Goal: Task Accomplishment & Management: Manage account settings

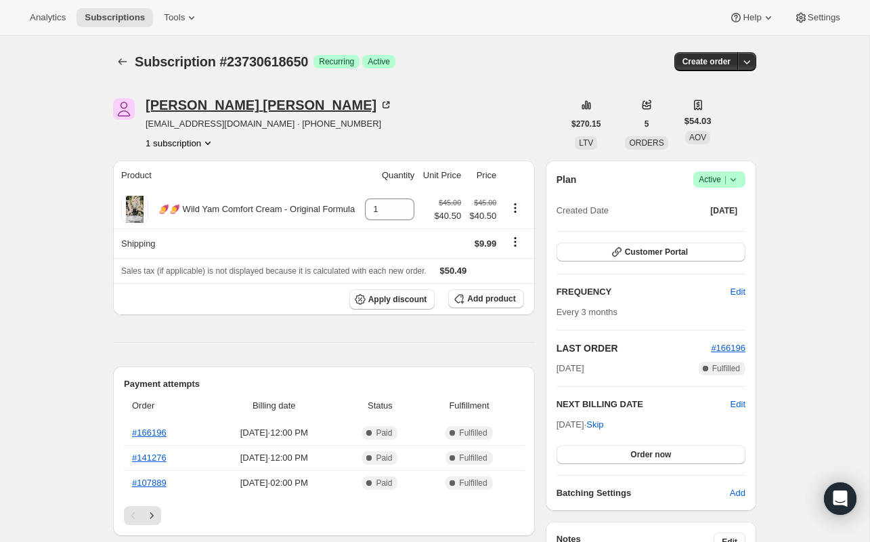
click at [201, 103] on div "Karen Jackson" at bounding box center [269, 105] width 247 height 14
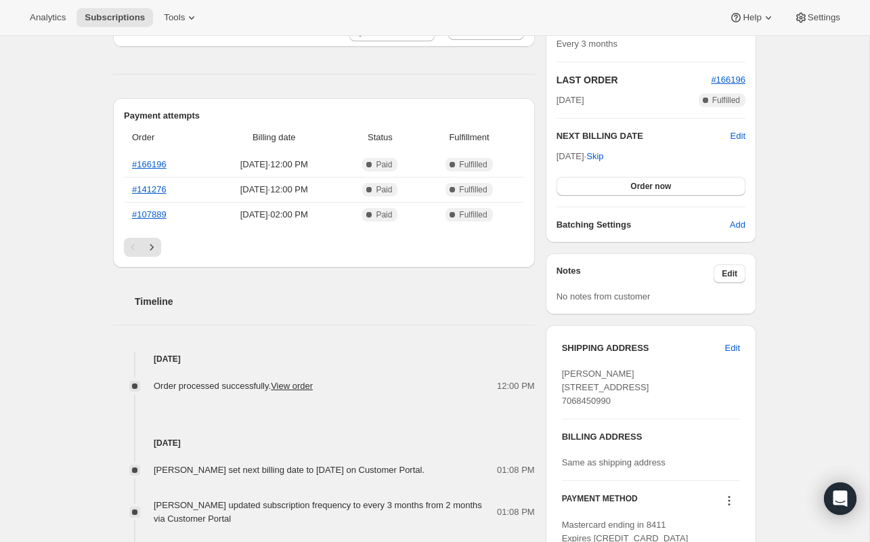
scroll to position [327, 0]
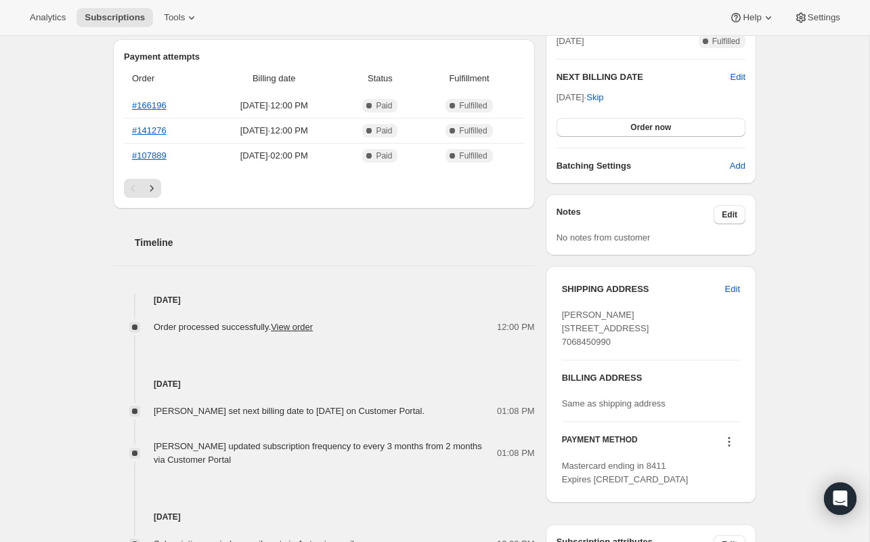
click at [727, 458] on div "PAYMENT METHOD Mastercard ending in 8411 Expires 12/2027" at bounding box center [651, 454] width 178 height 64
click at [730, 448] on icon at bounding box center [730, 442] width 14 height 14
click at [748, 401] on span "Send link to update card" at bounding box center [726, 396] width 95 height 10
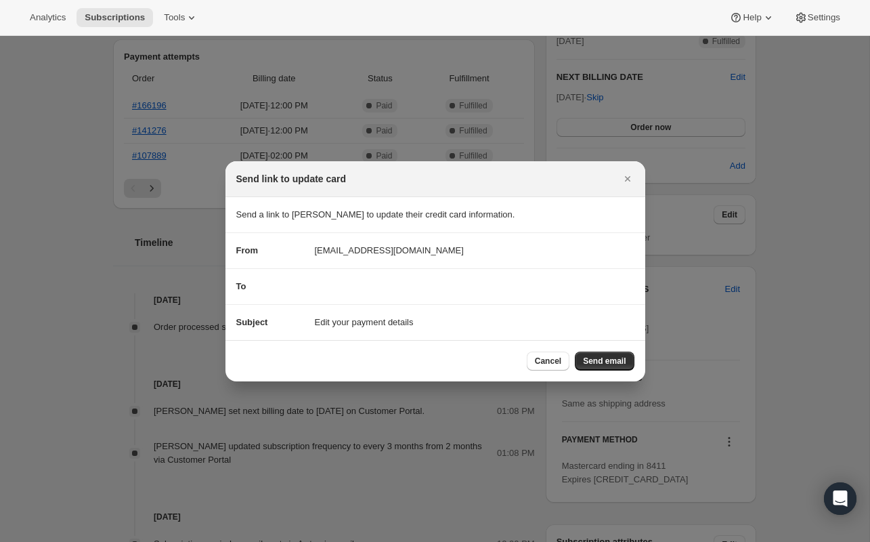
click at [342, 277] on section "To" at bounding box center [435, 286] width 420 height 35
click at [332, 298] on section "To" at bounding box center [435, 286] width 420 height 35
click at [349, 278] on section "To" at bounding box center [435, 286] width 420 height 35
click at [611, 363] on span "Send email" at bounding box center [604, 361] width 43 height 11
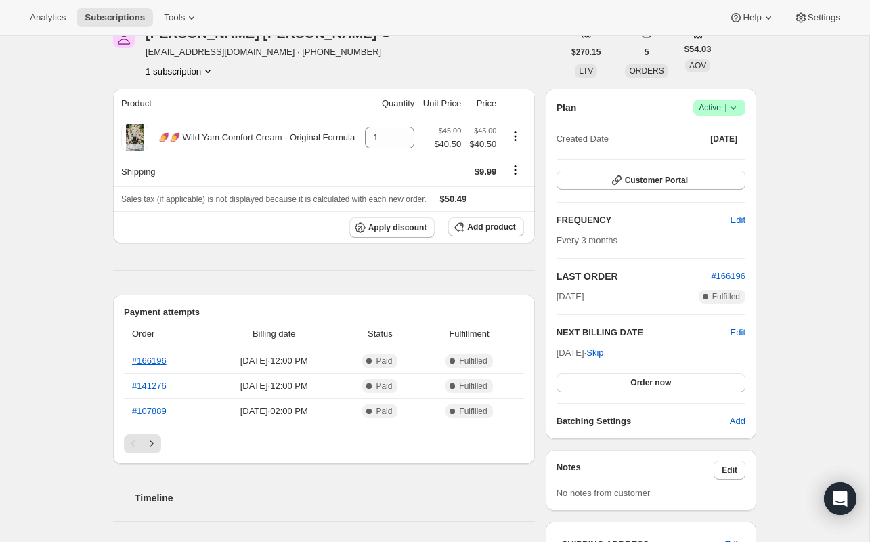
scroll to position [137, 0]
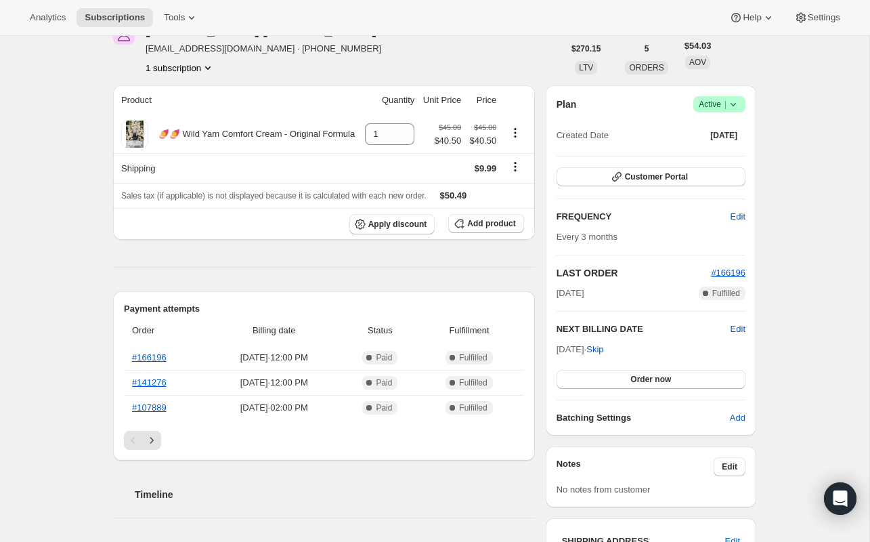
click at [720, 106] on span "Active |" at bounding box center [719, 105] width 41 height 14
click at [778, 85] on div "Subscription #23730618650. This page is ready Subscription #23730618650 Success…" at bounding box center [434, 493] width 869 height 1190
click at [672, 174] on span "Customer Portal" at bounding box center [656, 176] width 63 height 11
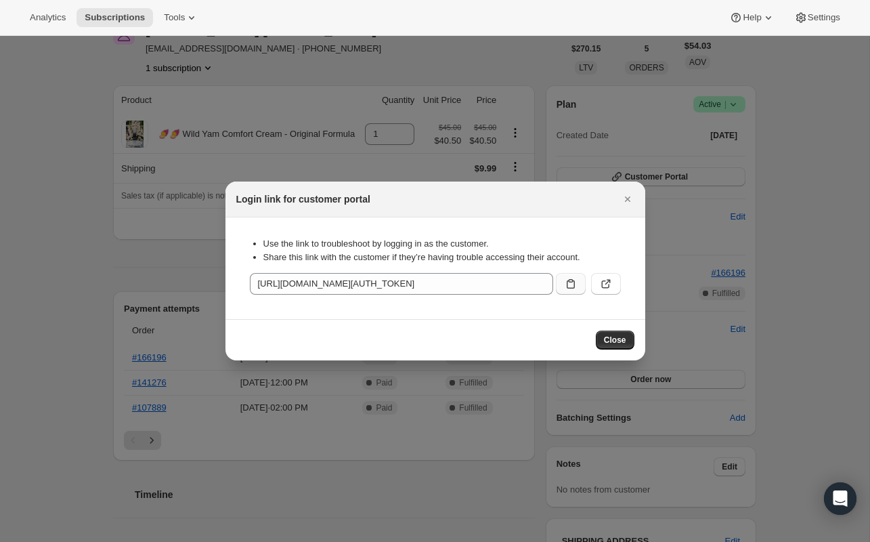
click at [570, 286] on icon ":rc0:" at bounding box center [571, 284] width 14 height 14
click at [626, 200] on icon "Close" at bounding box center [626, 198] width 5 height 5
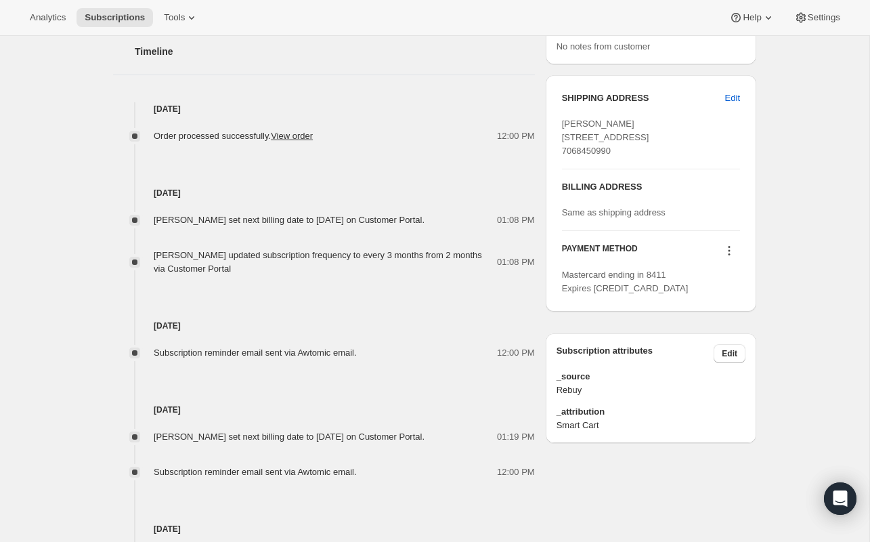
scroll to position [580, 0]
click at [733, 258] on icon at bounding box center [730, 251] width 14 height 14
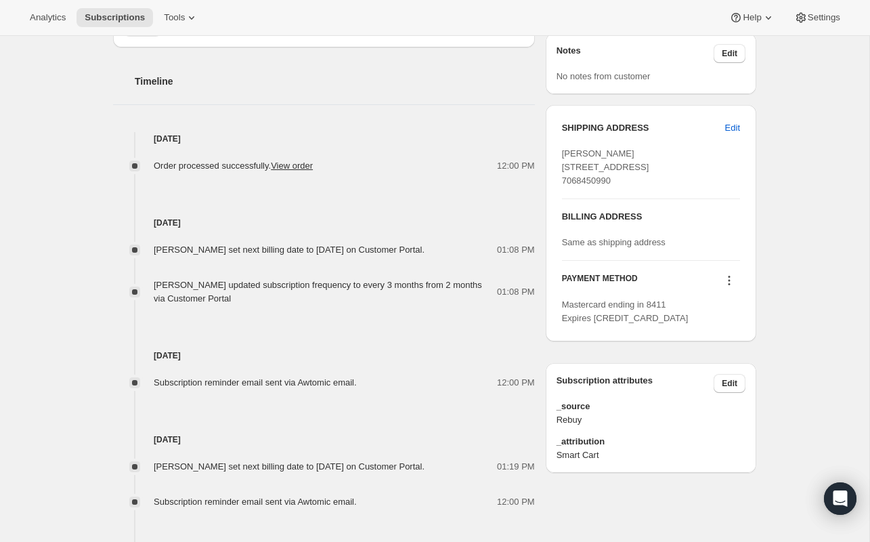
scroll to position [490, 0]
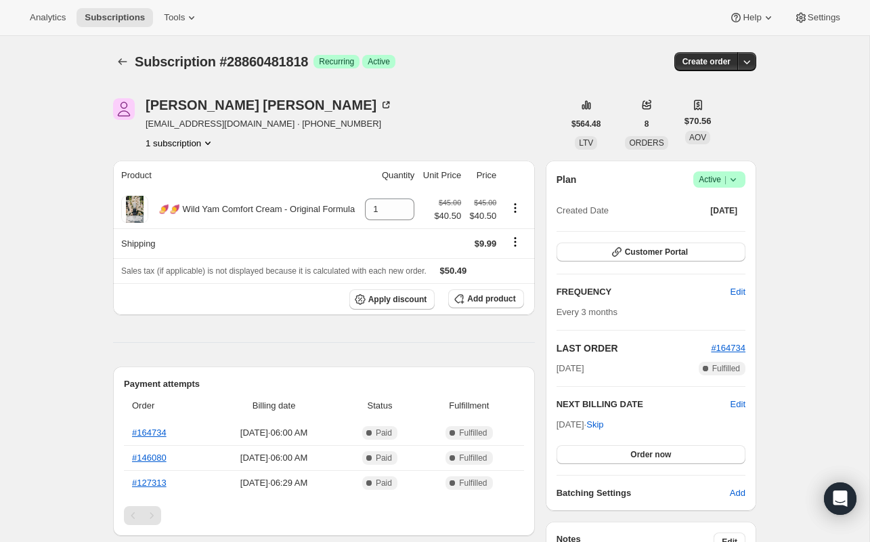
click at [715, 177] on span "Active |" at bounding box center [719, 180] width 41 height 14
click at [714, 231] on span "Cancel subscription" at bounding box center [715, 229] width 77 height 10
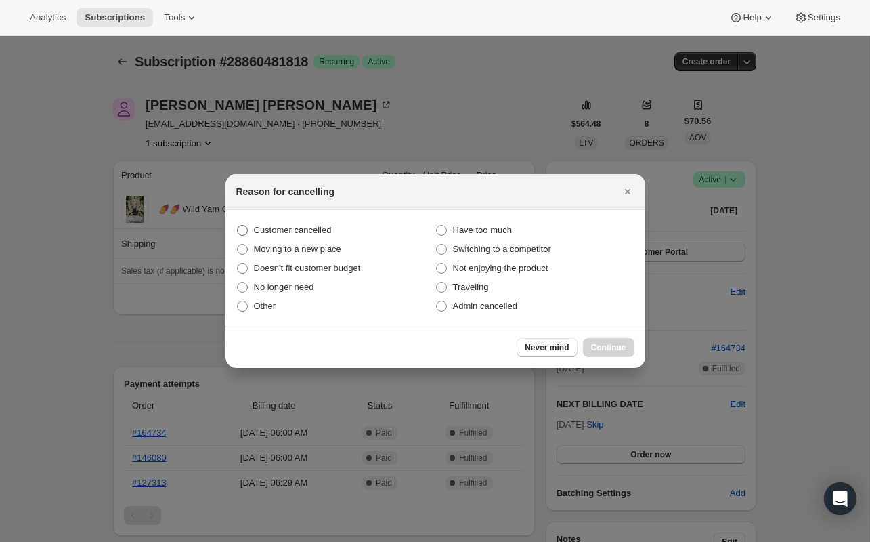
click at [257, 230] on span "Customer cancelled" at bounding box center [293, 230] width 78 height 10
click at [238, 225] on input "Customer cancelled" at bounding box center [237, 225] width 1 height 1
radio input "true"
click at [601, 348] on span "Continue" at bounding box center [608, 347] width 35 height 11
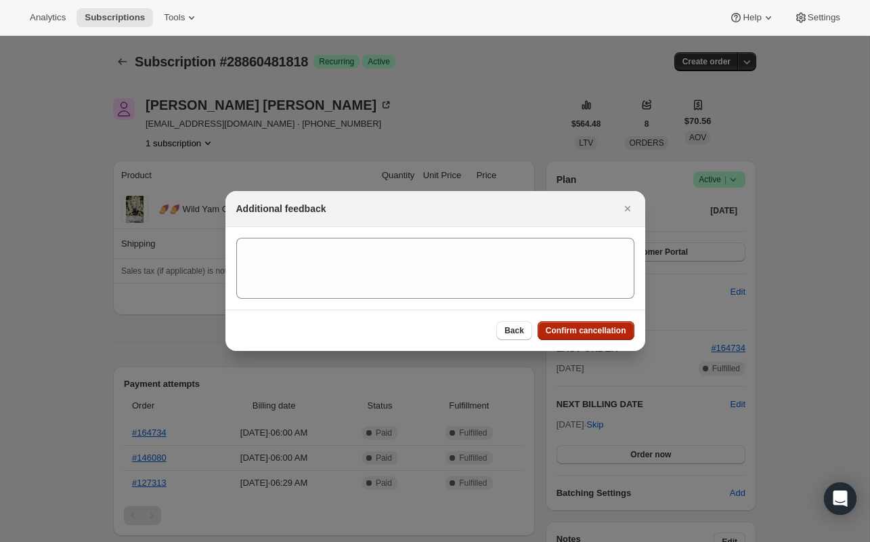
click at [593, 326] on span "Confirm cancellation" at bounding box center [586, 330] width 81 height 11
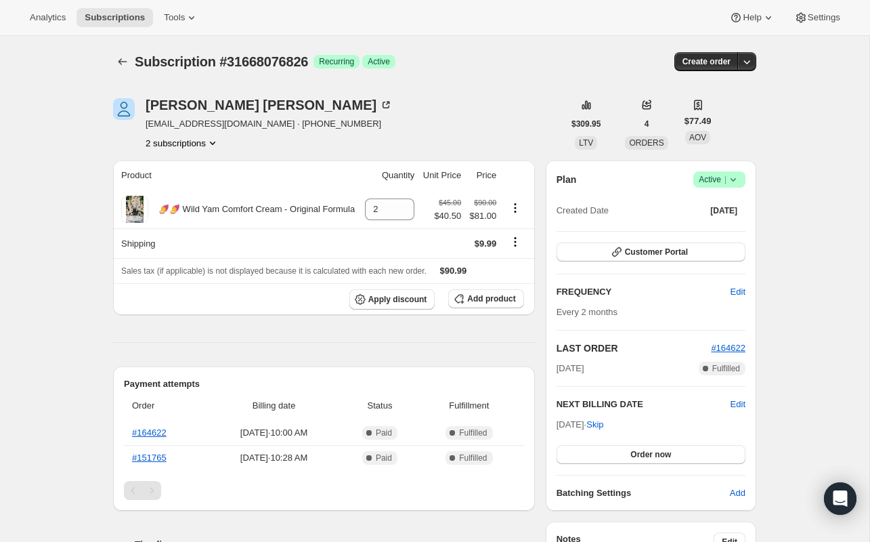
click at [178, 137] on button "2 subscriptions" at bounding box center [183, 143] width 74 height 14
click at [181, 175] on button "31255593242" at bounding box center [180, 168] width 102 height 22
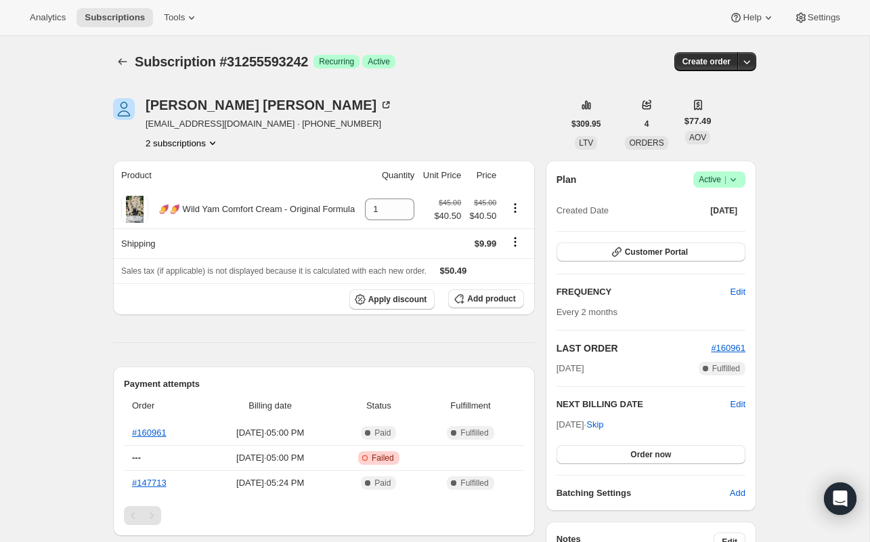
click at [735, 178] on icon at bounding box center [733, 179] width 5 height 3
click at [712, 228] on span "Cancel subscription" at bounding box center [715, 229] width 77 height 10
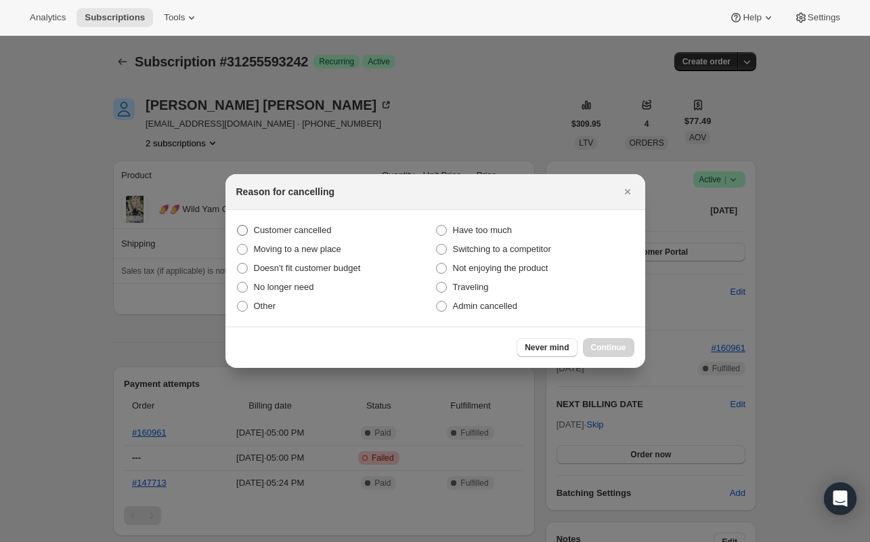
click at [288, 228] on span "Customer cancelled" at bounding box center [293, 230] width 78 height 10
click at [238, 225] on input "Customer cancelled" at bounding box center [237, 225] width 1 height 1
radio input "true"
click at [606, 342] on span "Continue" at bounding box center [608, 347] width 35 height 11
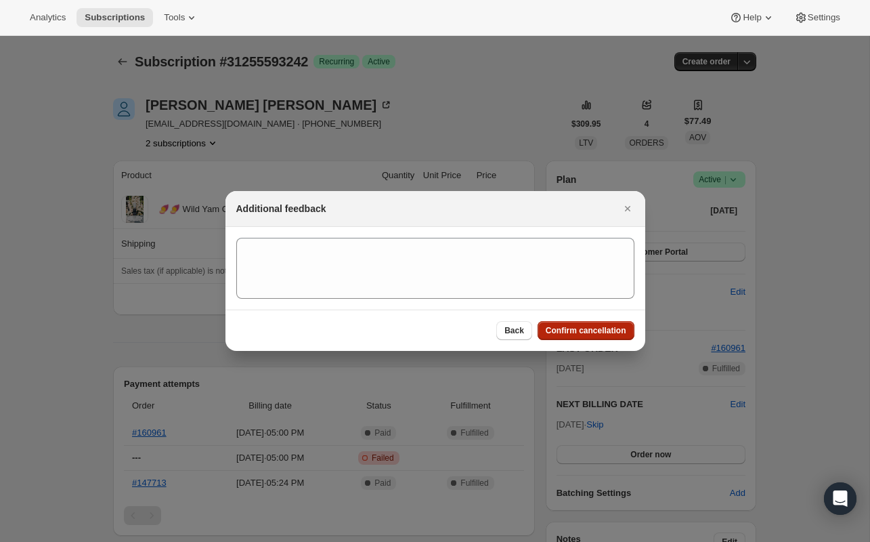
click at [602, 326] on span "Confirm cancellation" at bounding box center [586, 330] width 81 height 11
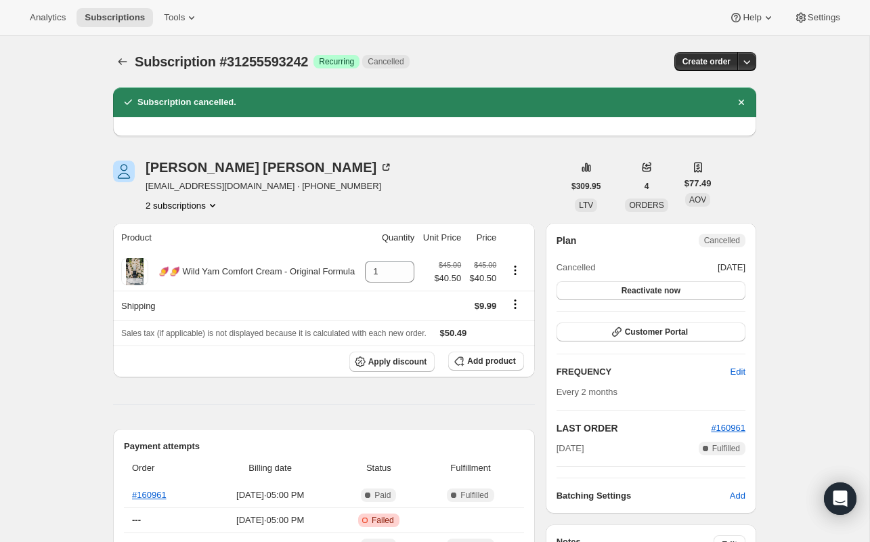
click at [190, 205] on button "2 subscriptions" at bounding box center [183, 205] width 74 height 14
click at [189, 239] on button "31255593242 Info Current" at bounding box center [181, 230] width 102 height 22
click at [188, 255] on span "31668076826" at bounding box center [161, 254] width 54 height 10
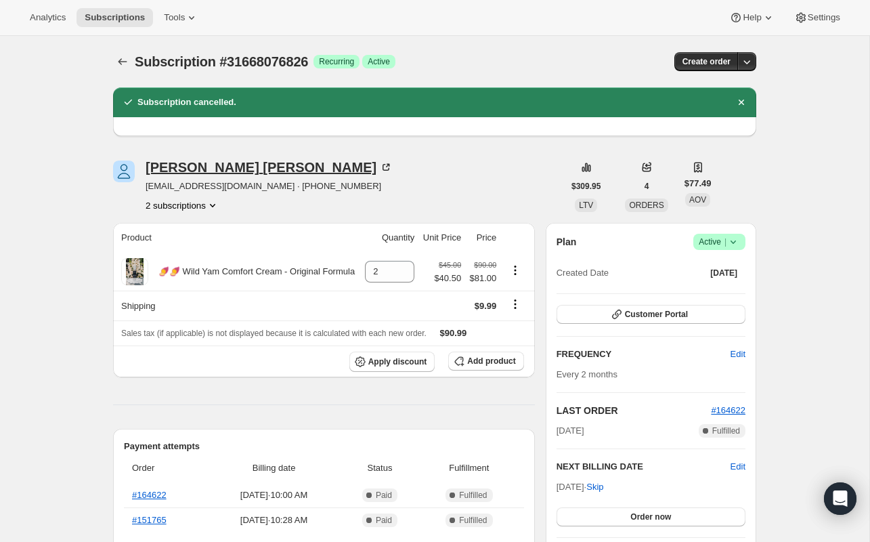
click at [158, 160] on div "Susan Bennett" at bounding box center [269, 167] width 247 height 14
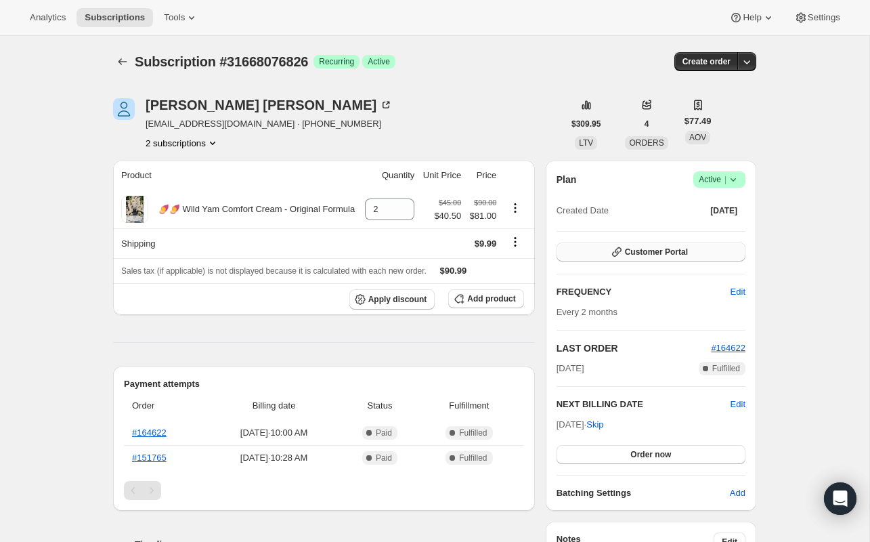
click at [707, 251] on button "Customer Portal" at bounding box center [651, 251] width 189 height 19
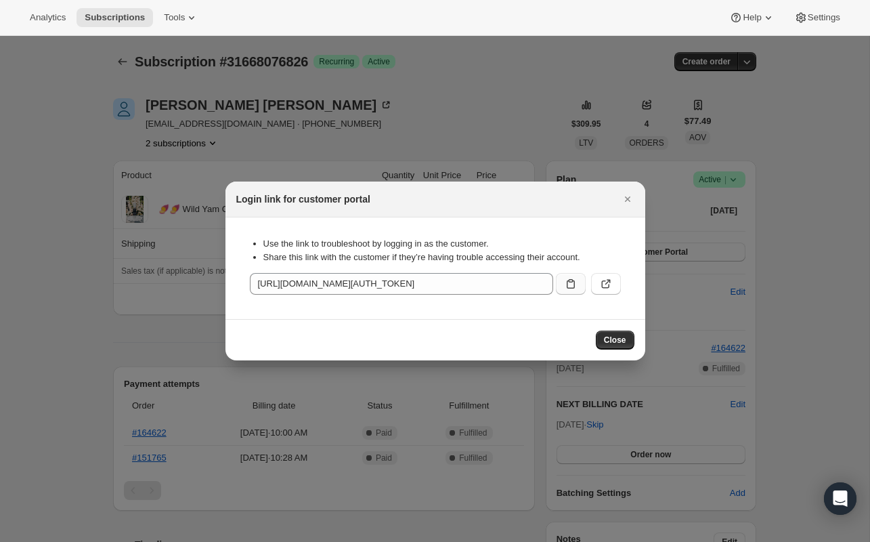
click at [567, 280] on icon ":rbt:" at bounding box center [571, 284] width 14 height 14
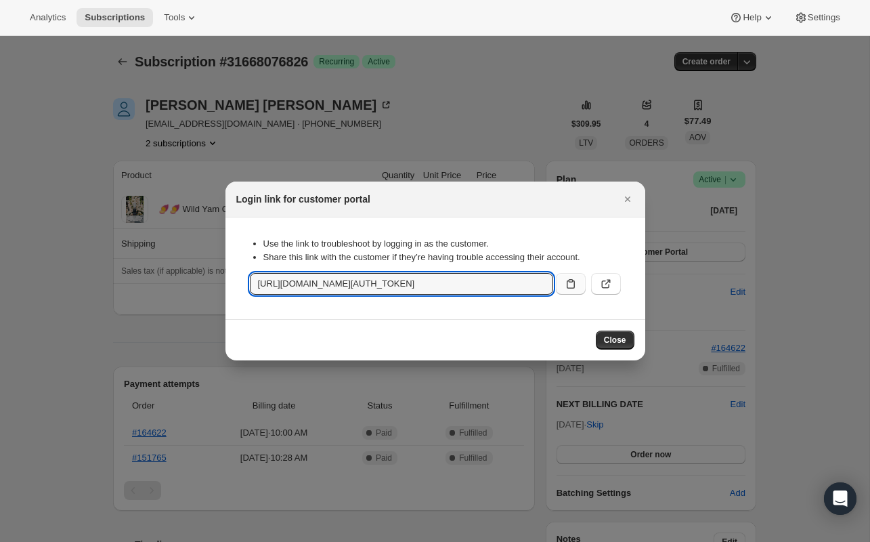
click at [565, 276] on button ":rbt:" at bounding box center [571, 284] width 30 height 22
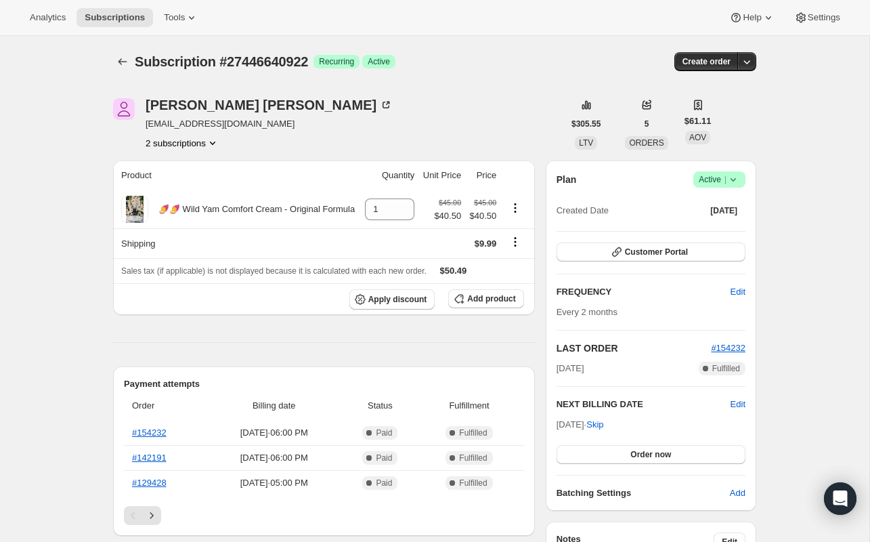
click at [702, 184] on span "Active |" at bounding box center [719, 180] width 41 height 14
click at [708, 225] on span "Cancel subscription" at bounding box center [715, 229] width 77 height 10
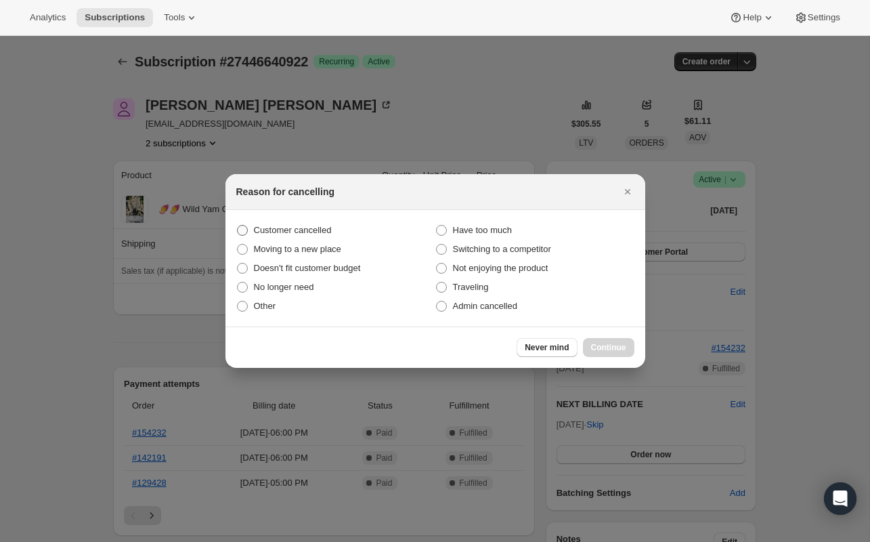
click at [289, 232] on span "Customer cancelled" at bounding box center [293, 230] width 78 height 10
click at [238, 225] on input "Customer cancelled" at bounding box center [237, 225] width 1 height 1
radio input "true"
click at [621, 346] on span "Continue" at bounding box center [608, 347] width 35 height 11
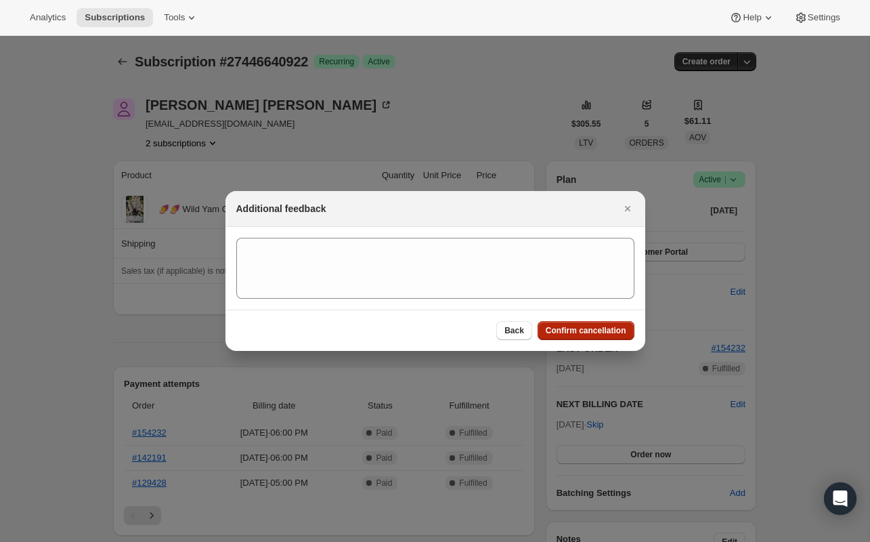
click at [580, 330] on span "Confirm cancellation" at bounding box center [586, 330] width 81 height 11
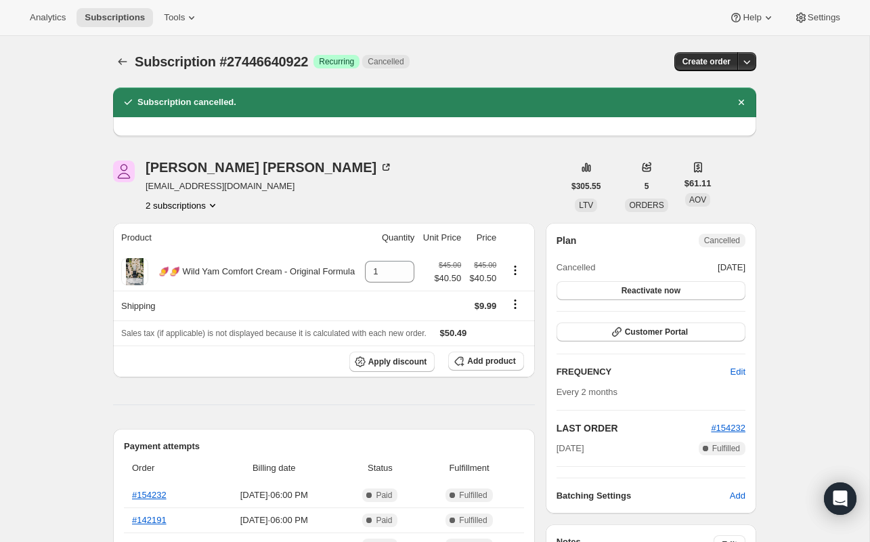
click at [169, 202] on button "2 subscriptions" at bounding box center [183, 205] width 74 height 14
click at [180, 232] on span "27446608154" at bounding box center [160, 230] width 54 height 10
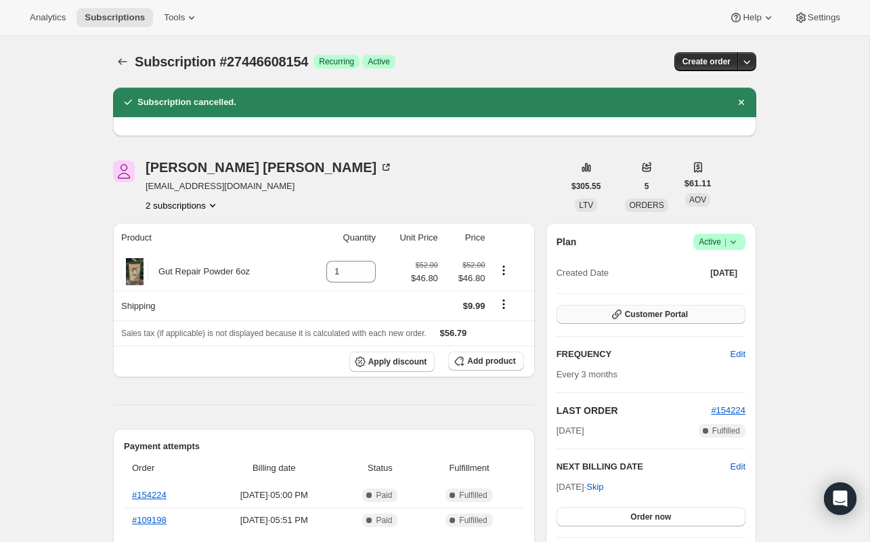
click at [645, 319] on span "Customer Portal" at bounding box center [656, 314] width 63 height 11
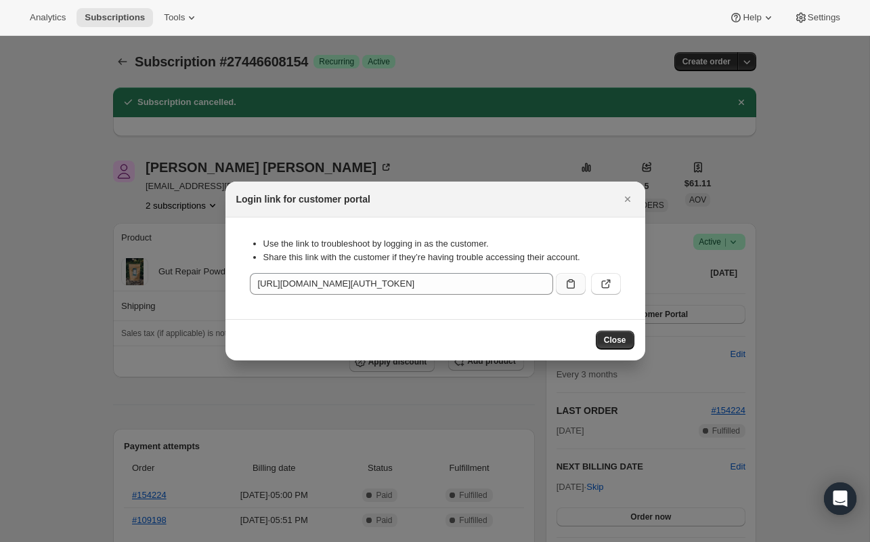
click at [565, 288] on icon ":rgu:" at bounding box center [571, 284] width 14 height 14
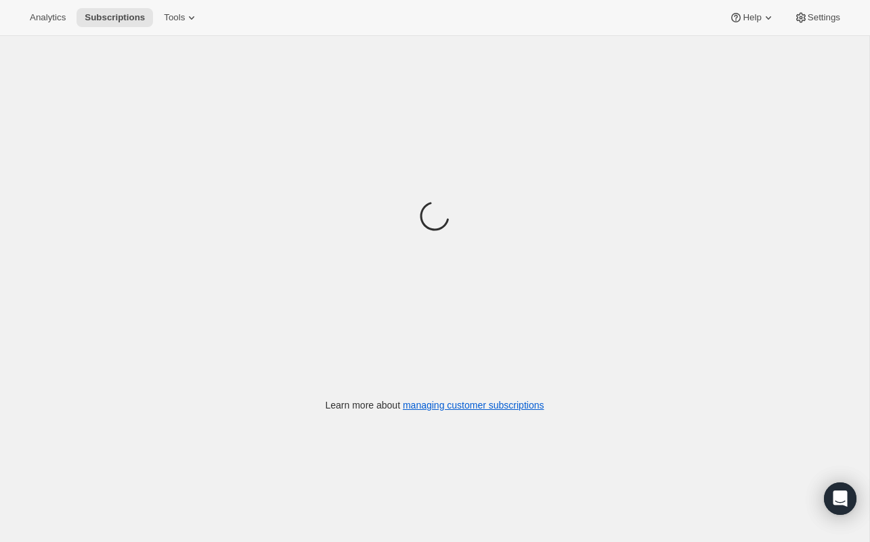
scroll to position [35, 0]
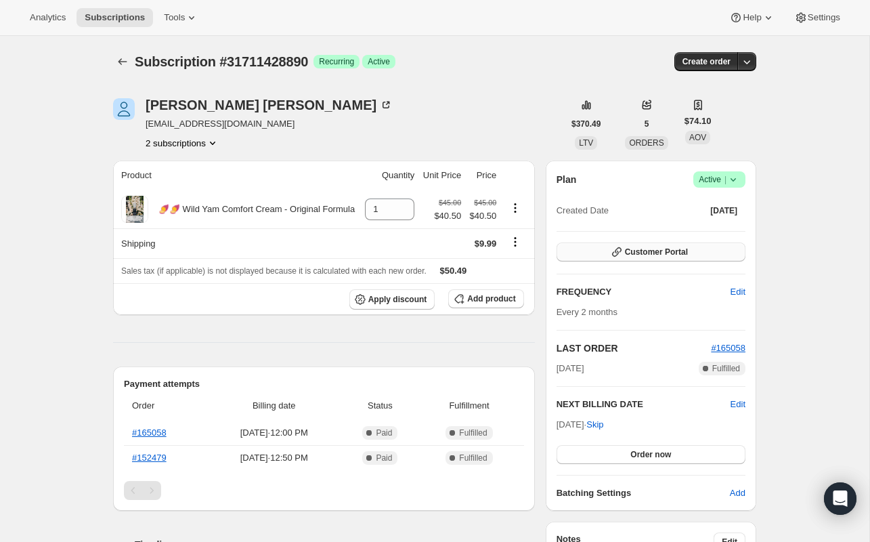
click at [659, 251] on span "Customer Portal" at bounding box center [656, 251] width 63 height 11
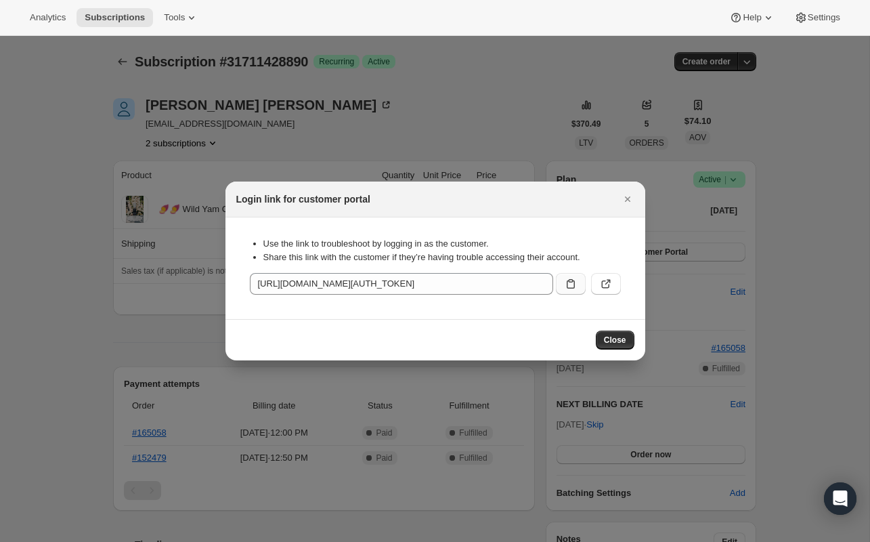
click at [573, 282] on icon ":rc0:" at bounding box center [571, 284] width 14 height 14
click at [625, 200] on icon "Close" at bounding box center [626, 198] width 5 height 5
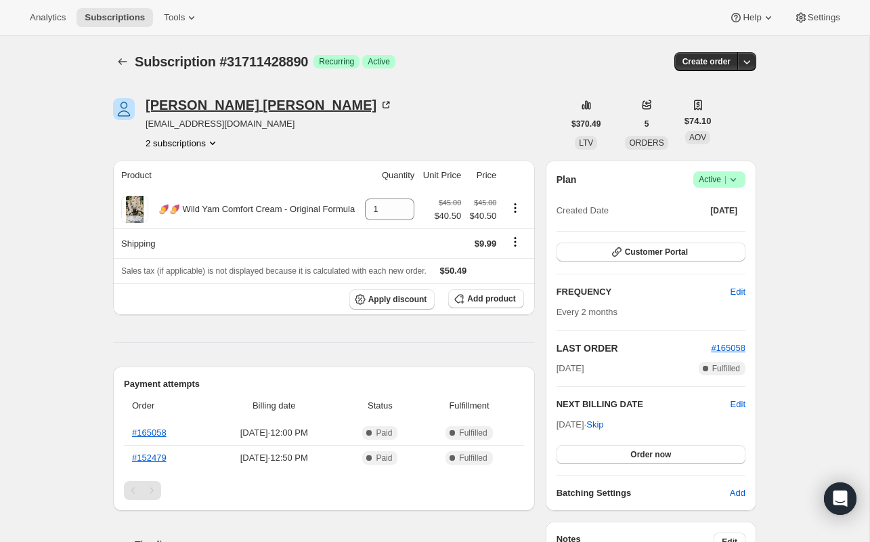
click at [188, 107] on div "Nora Fernandez" at bounding box center [269, 105] width 247 height 14
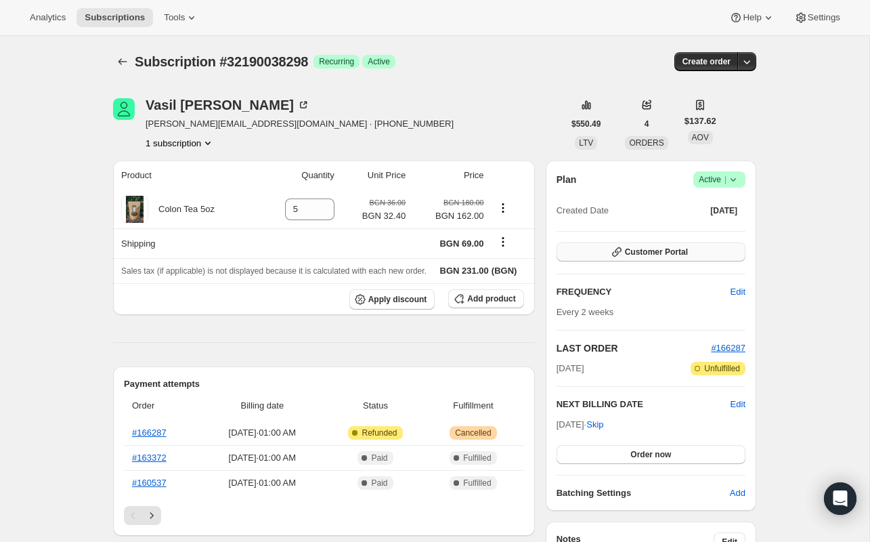
click at [681, 250] on span "Customer Portal" at bounding box center [656, 251] width 63 height 11
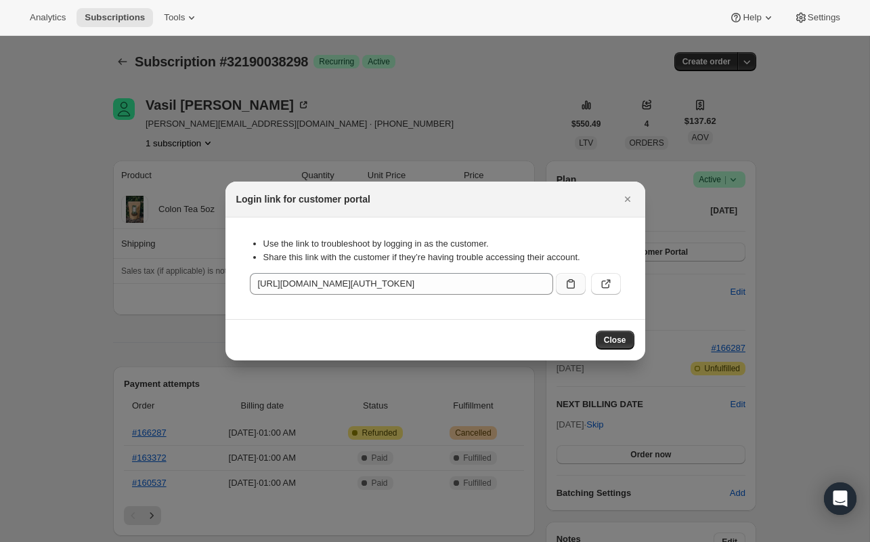
click at [562, 282] on button ":rc0:" at bounding box center [571, 284] width 30 height 22
